Goal: Task Accomplishment & Management: Use online tool/utility

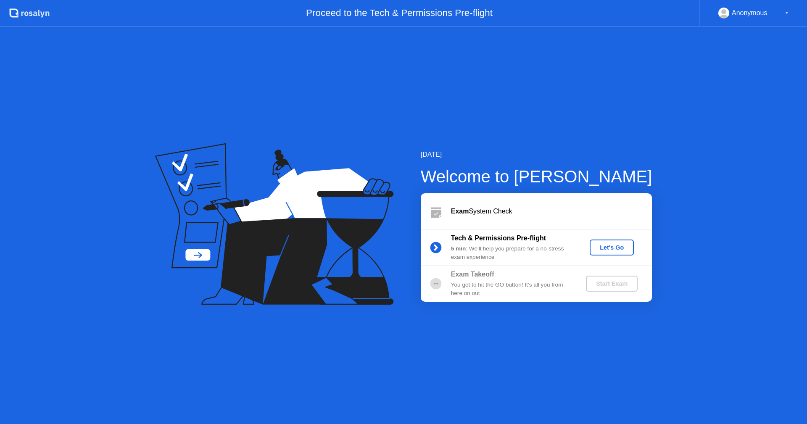
click at [614, 247] on div "Let's Go" at bounding box center [611, 247] width 37 height 7
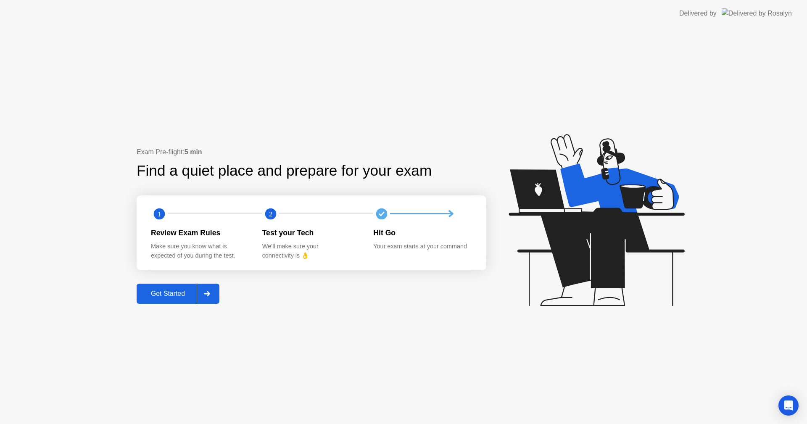
click at [179, 292] on div "Get Started" at bounding box center [168, 294] width 58 height 8
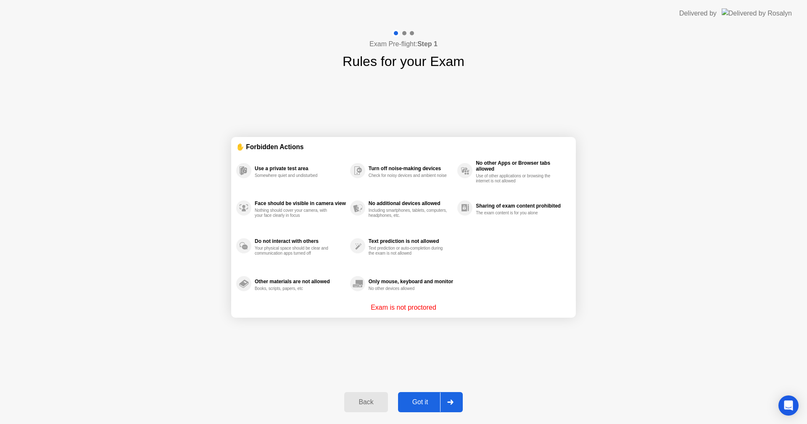
click at [413, 400] on div "Got it" at bounding box center [421, 403] width 40 height 8
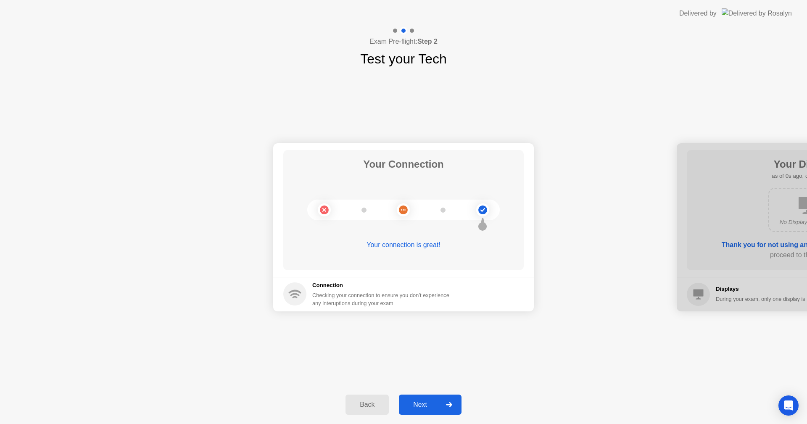
click at [423, 407] on div "Next" at bounding box center [420, 405] width 37 height 8
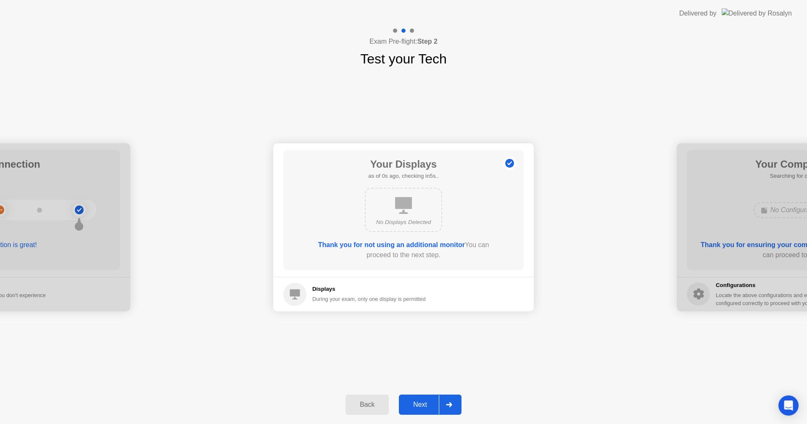
click at [422, 407] on div "Next" at bounding box center [420, 405] width 37 height 8
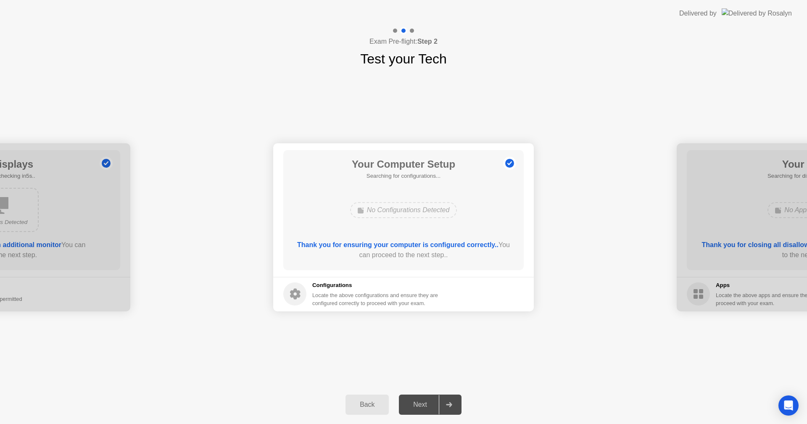
click at [422, 407] on div "Next" at bounding box center [420, 405] width 37 height 8
click at [399, 246] on b "Thank you for ensuring your computer is configured correctly.." at bounding box center [397, 244] width 201 height 7
click at [426, 405] on div "Next" at bounding box center [420, 405] width 37 height 8
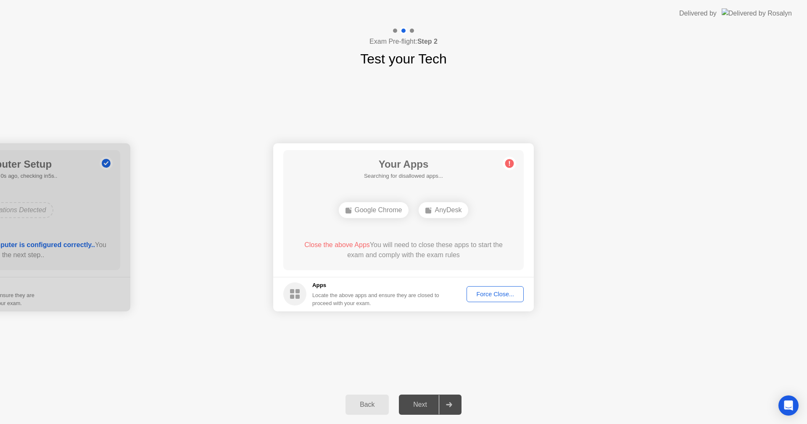
click at [504, 296] on div "Force Close..." at bounding box center [495, 294] width 51 height 7
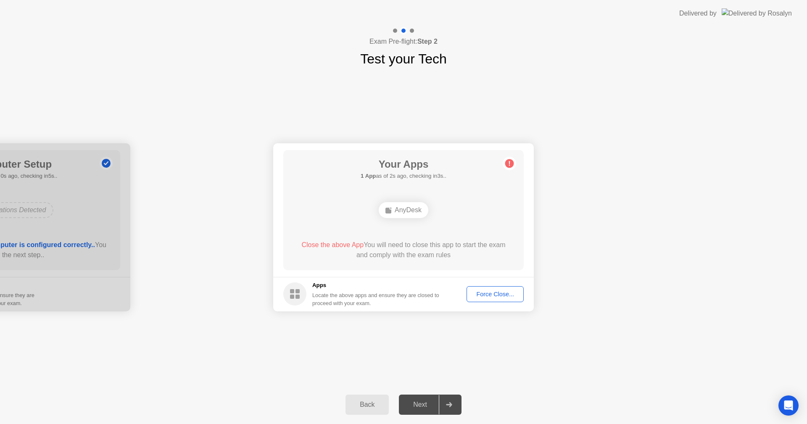
click at [491, 288] on button "Force Close..." at bounding box center [495, 294] width 57 height 16
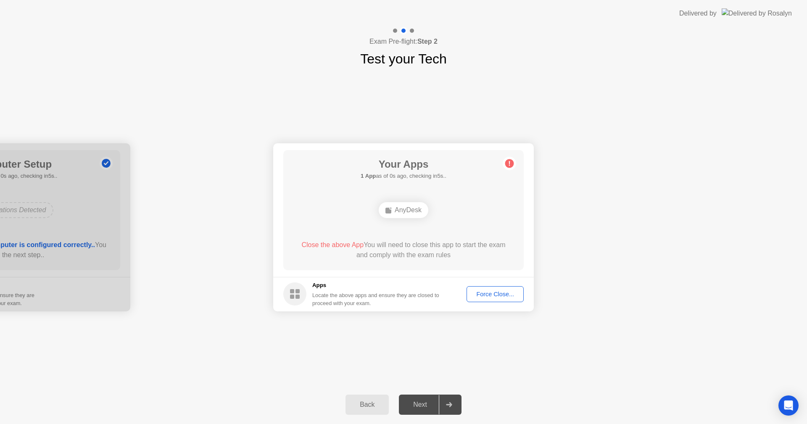
click at [502, 297] on div "Force Close..." at bounding box center [495, 294] width 51 height 7
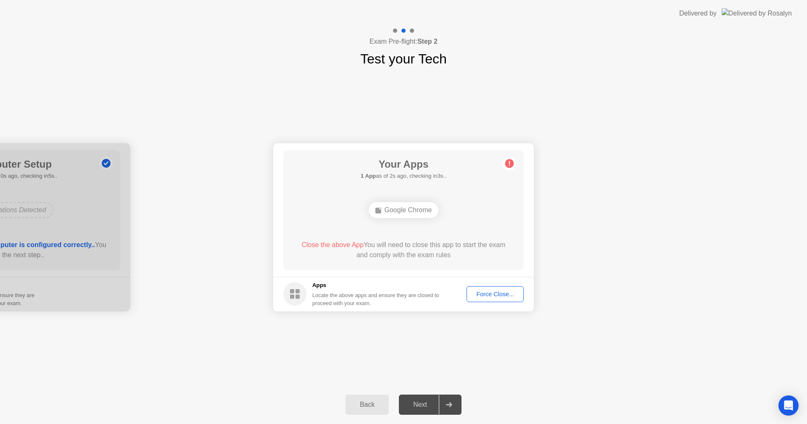
click at [509, 297] on div "Force Close..." at bounding box center [495, 294] width 51 height 7
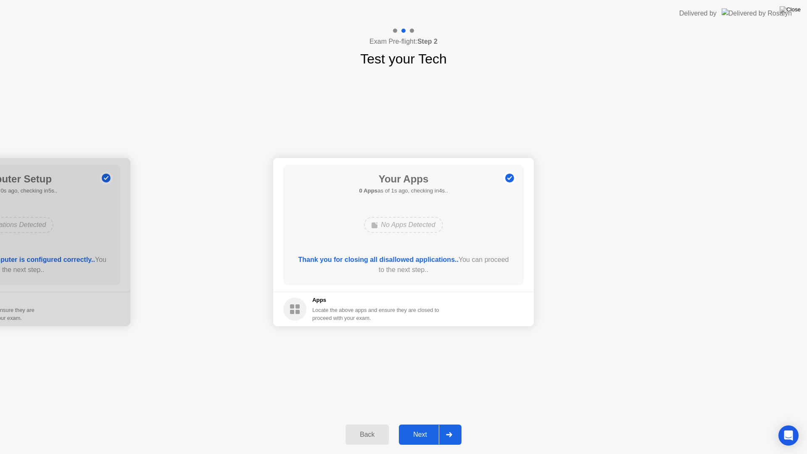
click at [421, 424] on button "Next" at bounding box center [430, 435] width 63 height 20
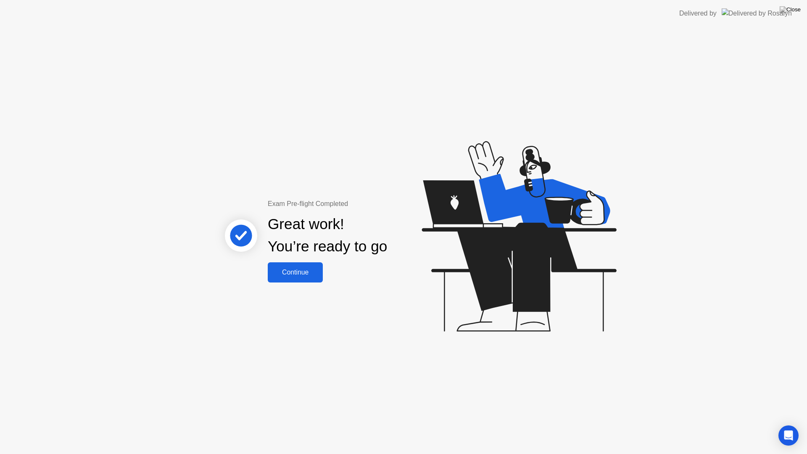
click at [292, 273] on div "Continue" at bounding box center [295, 273] width 50 height 8
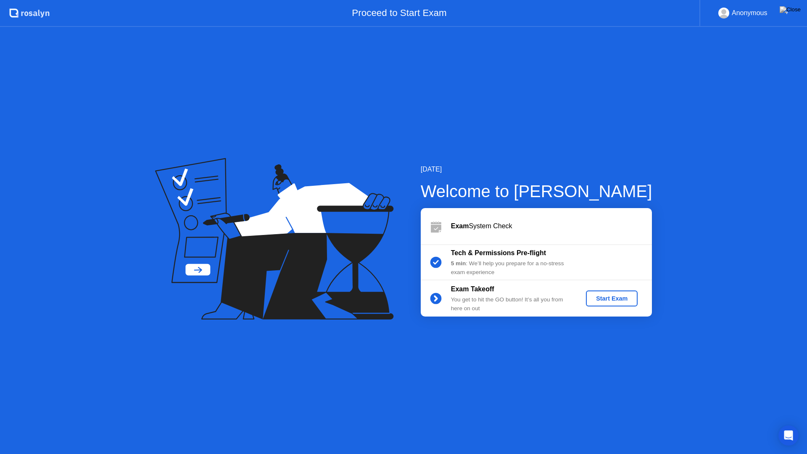
click at [613, 293] on button "Start Exam" at bounding box center [612, 299] width 52 height 16
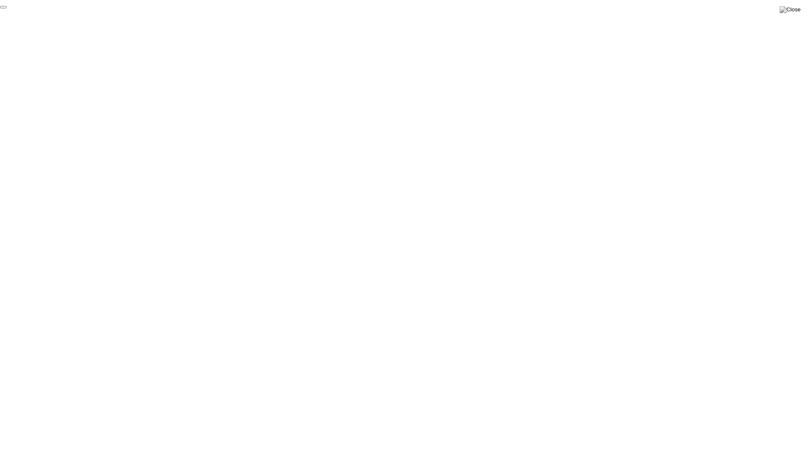
click at [7, 8] on button "End Proctoring Session" at bounding box center [3, 7] width 7 height 3
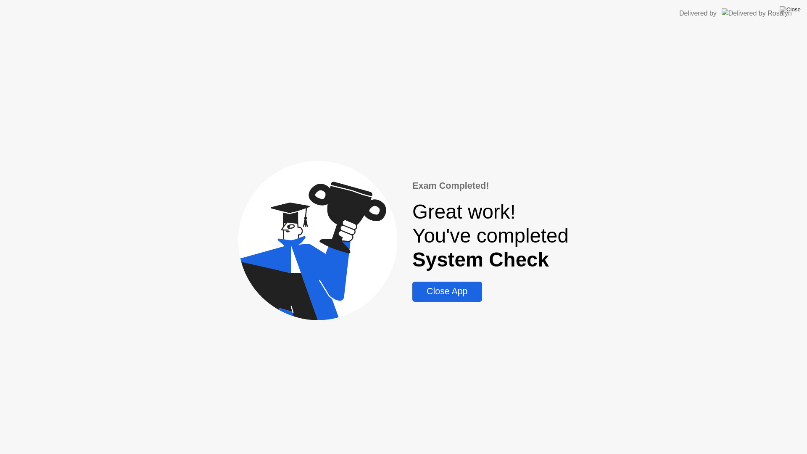
click at [448, 294] on div "Close App" at bounding box center [447, 291] width 64 height 11
